Goal: Find specific page/section: Find specific page/section

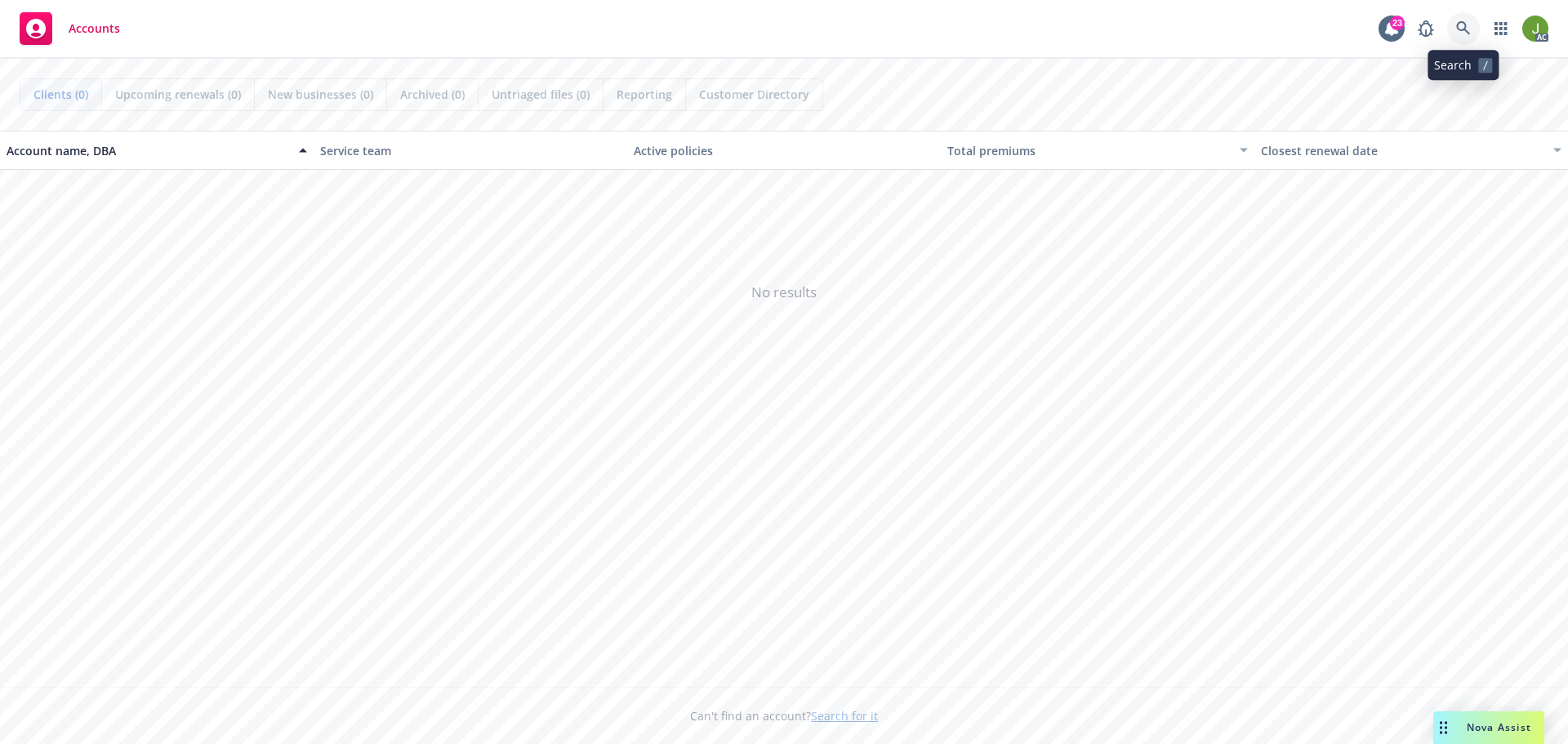
click at [1458, 38] on link at bounding box center [1464, 29] width 33 height 33
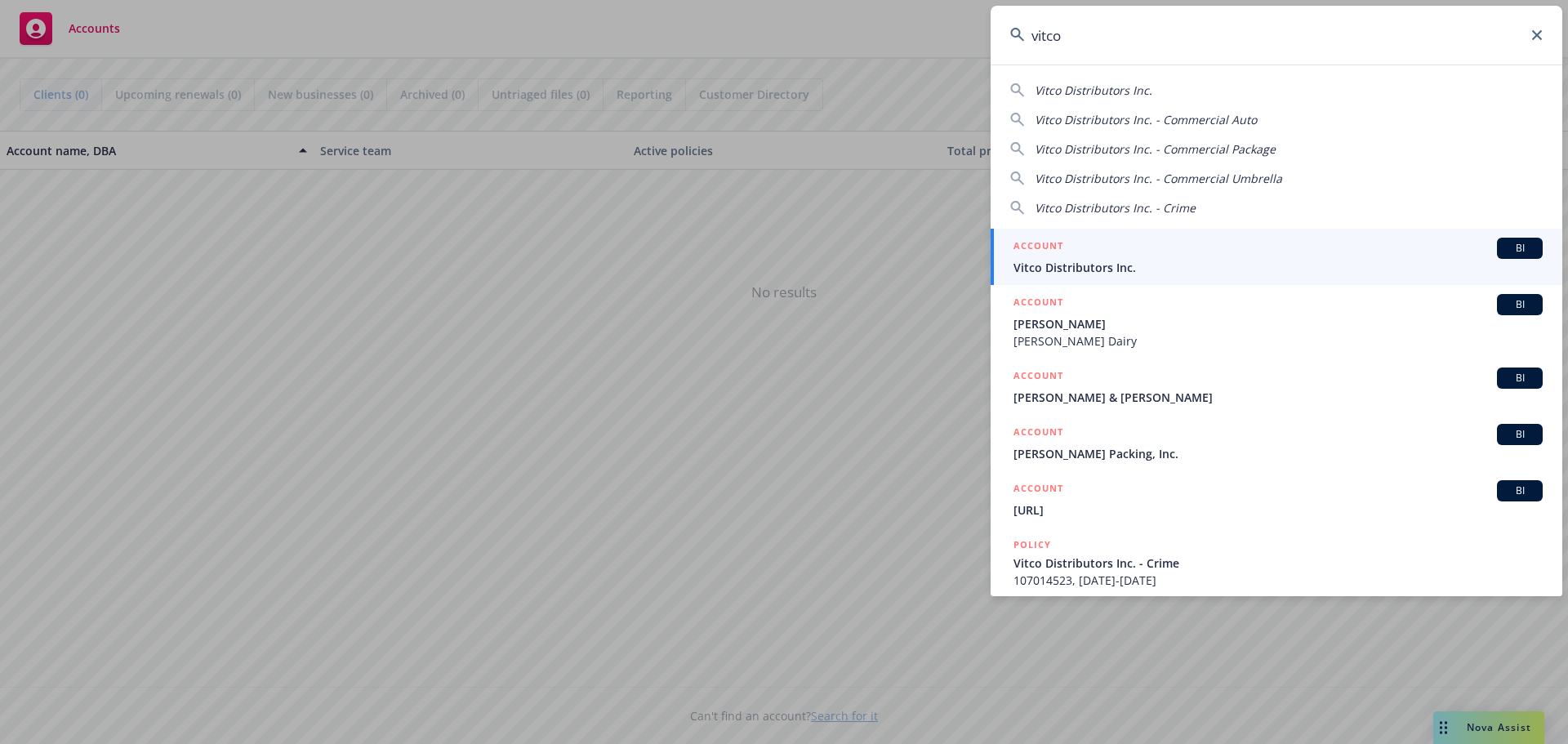
type input "vitco"
click at [1099, 248] on div "ACCOUNT BI" at bounding box center [1278, 247] width 529 height 21
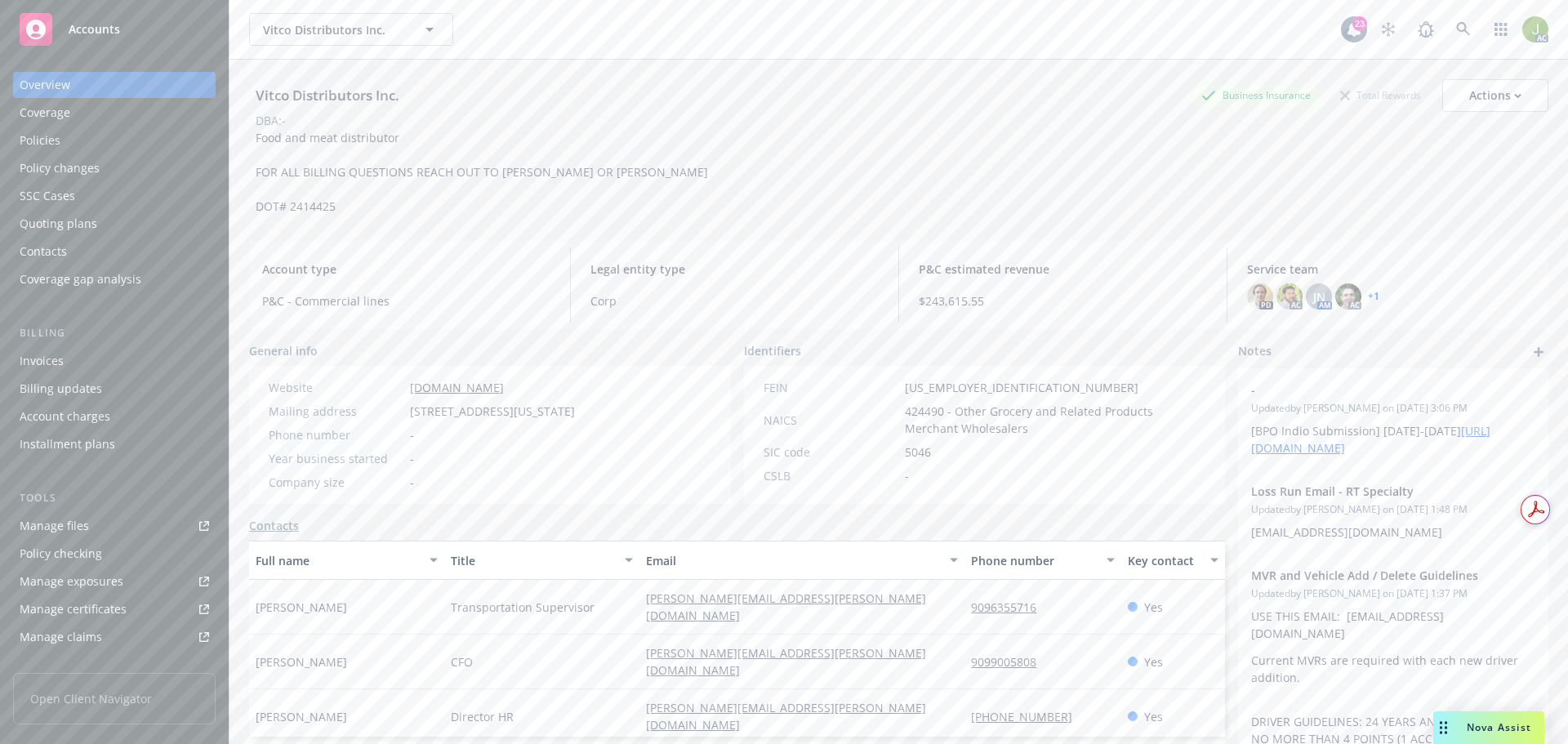
click at [151, 364] on div "Invoices" at bounding box center [114, 361] width 190 height 26
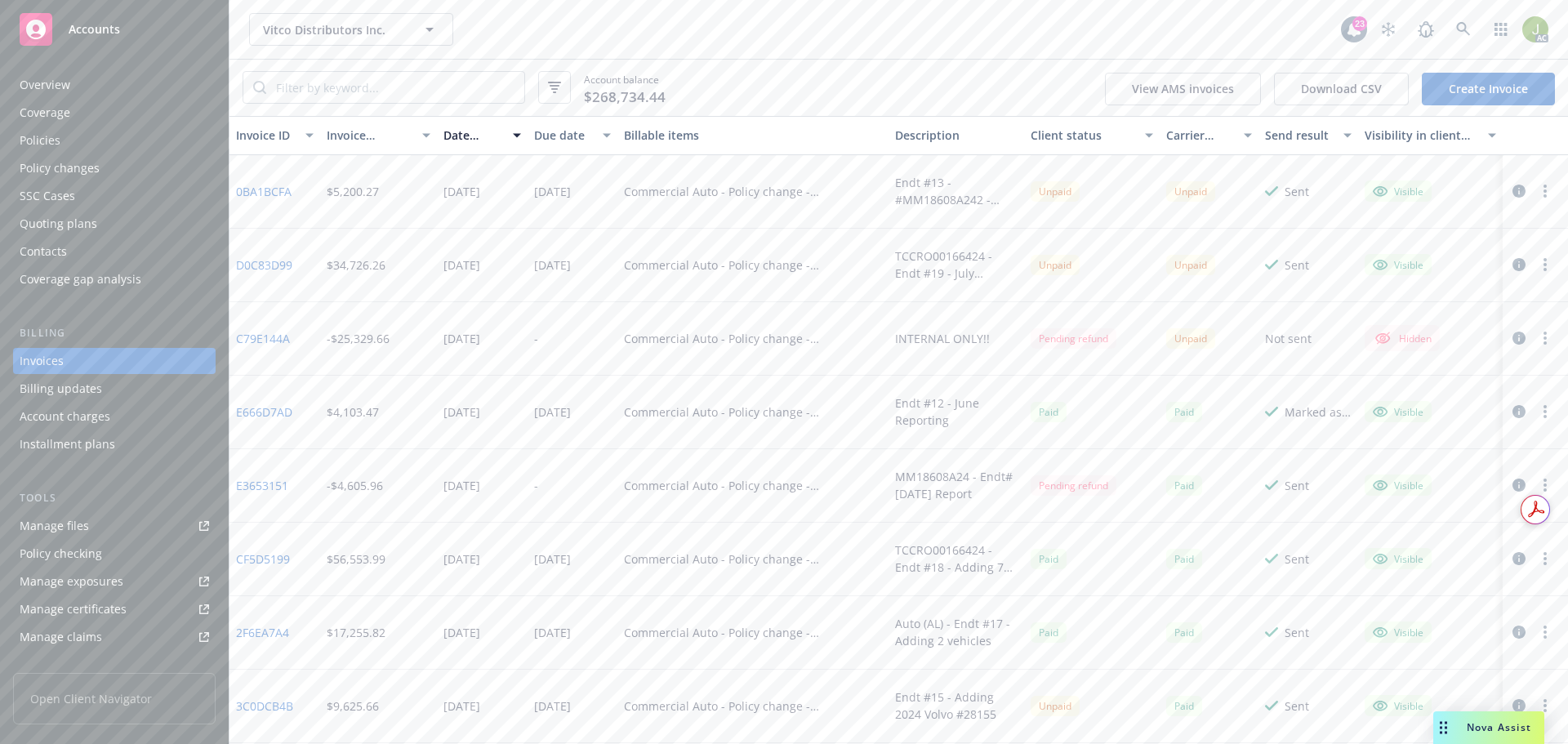
click at [1513, 186] on icon "button" at bounding box center [1519, 191] width 13 height 13
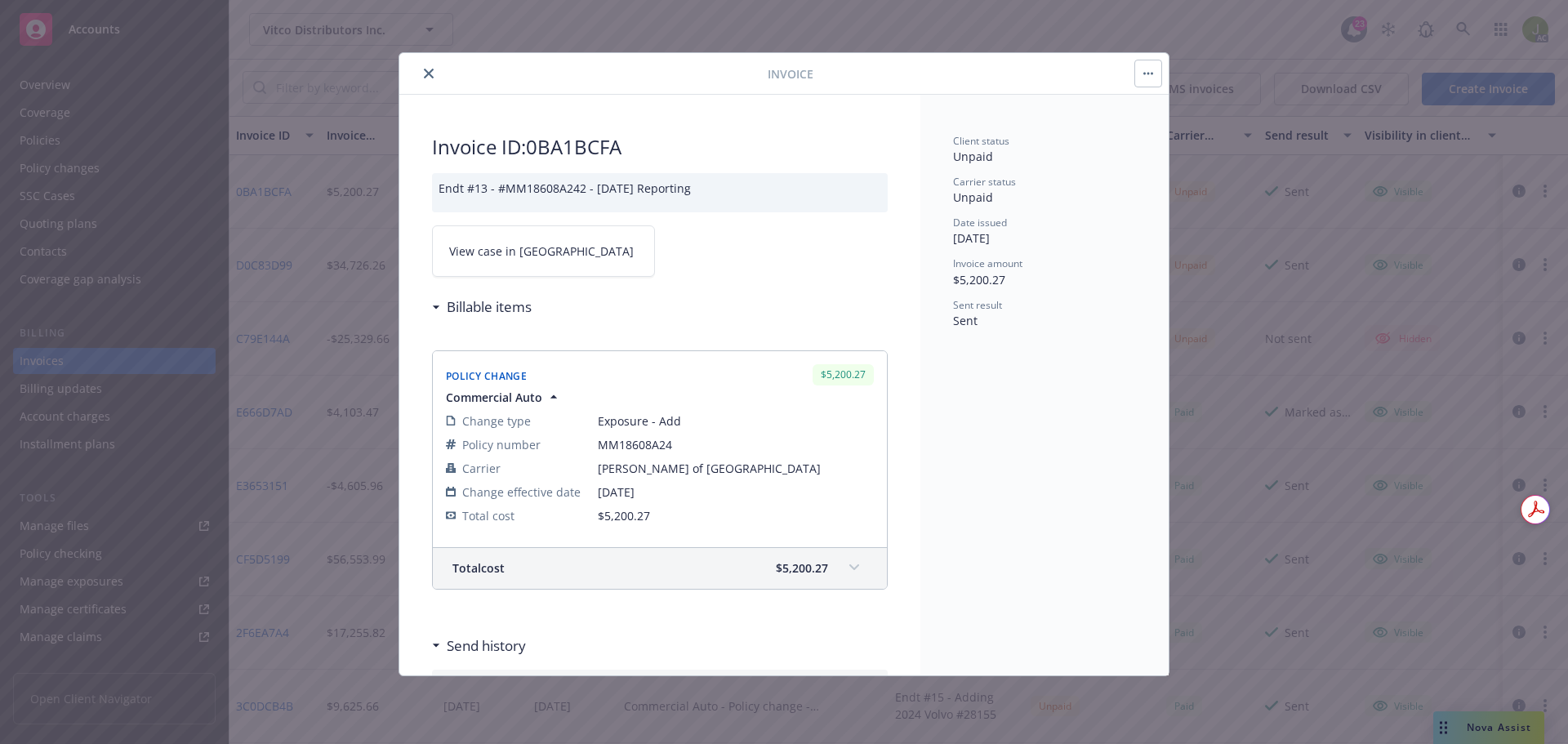
click at [534, 261] on link "View case in [GEOGRAPHIC_DATA]" at bounding box center [544, 251] width 223 height 52
